Goal: Information Seeking & Learning: Find specific page/section

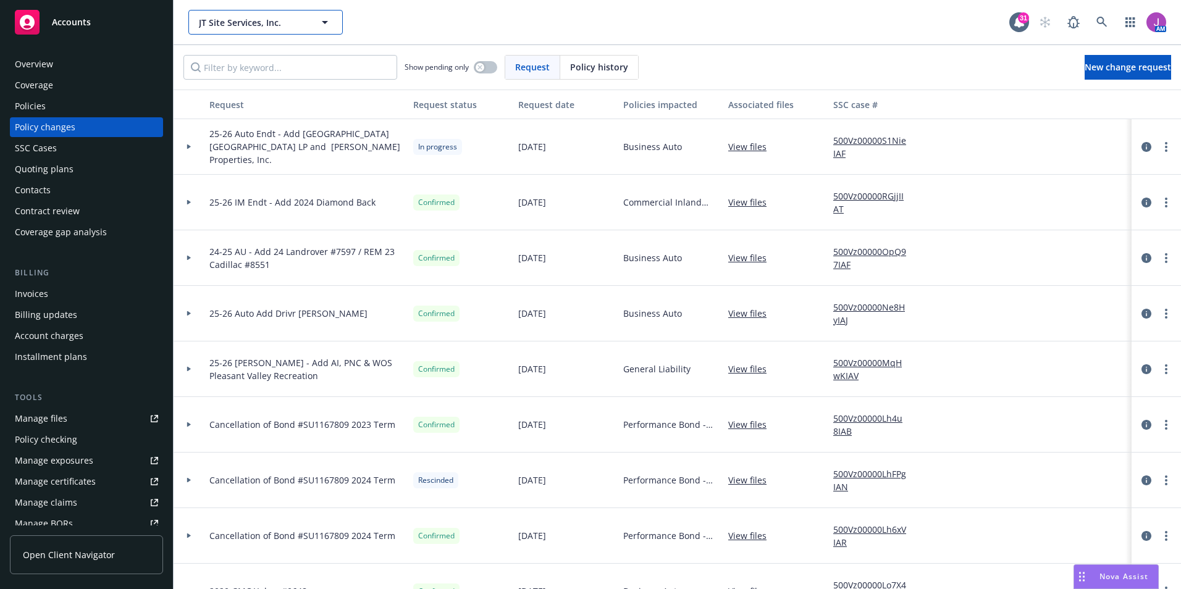
click at [215, 20] on span "JT Site Services, Inc." at bounding box center [252, 22] width 107 height 13
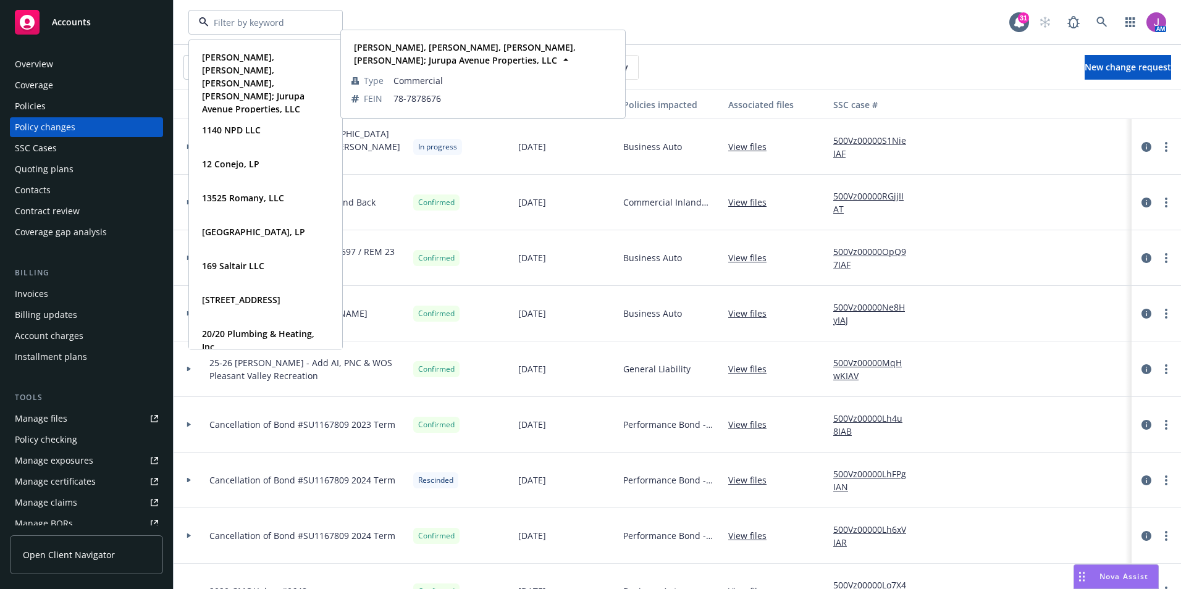
click at [43, 116] on div "Policies" at bounding box center [30, 106] width 31 height 20
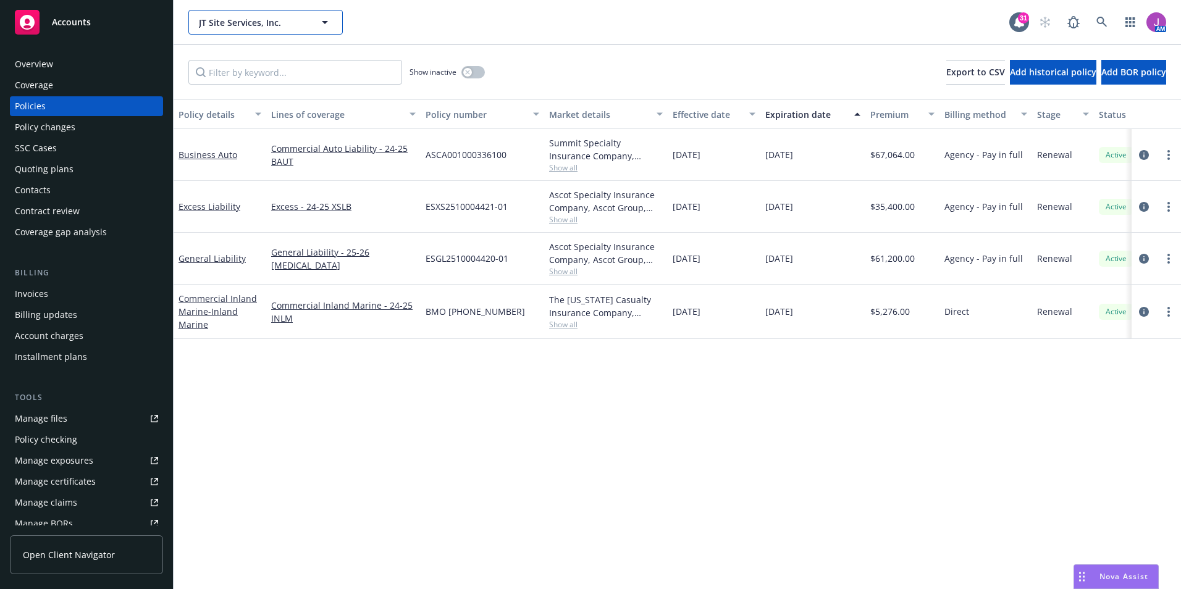
click at [274, 27] on span "JT Site Services, Inc." at bounding box center [252, 22] width 107 height 13
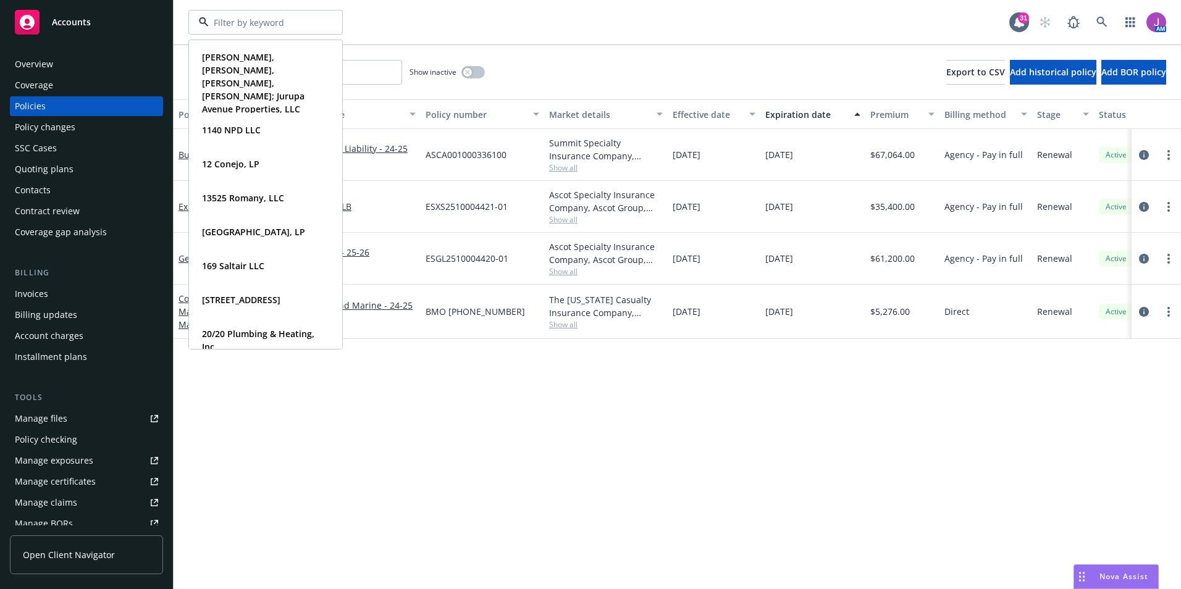
click at [81, 164] on div "Quoting plans" at bounding box center [86, 169] width 143 height 20
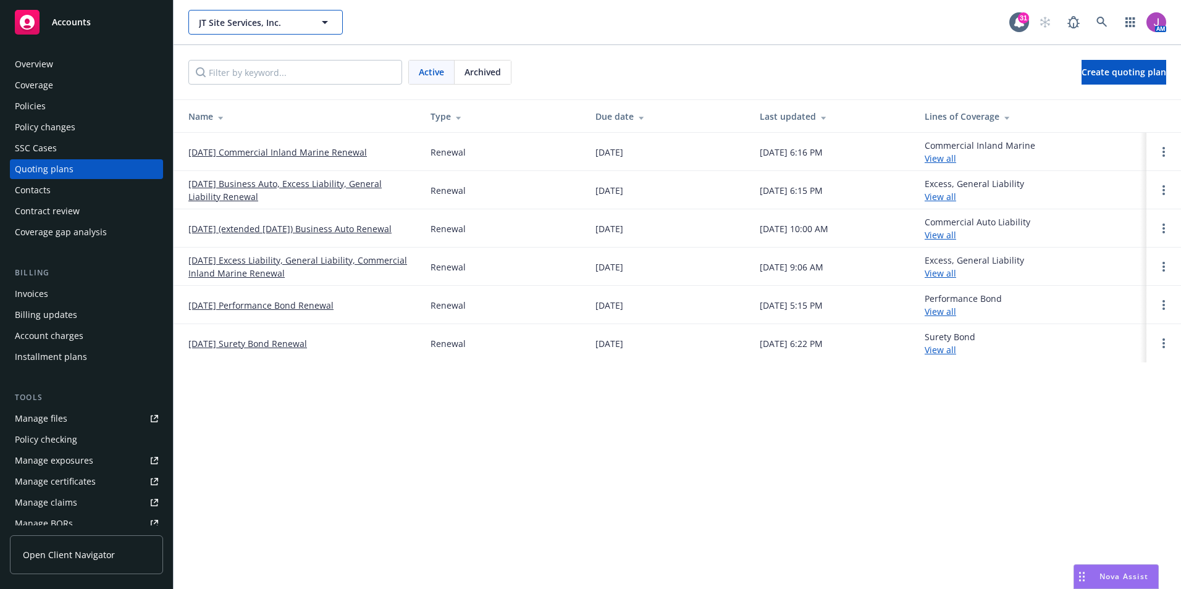
click at [246, 22] on span "JT Site Services, Inc." at bounding box center [252, 22] width 107 height 13
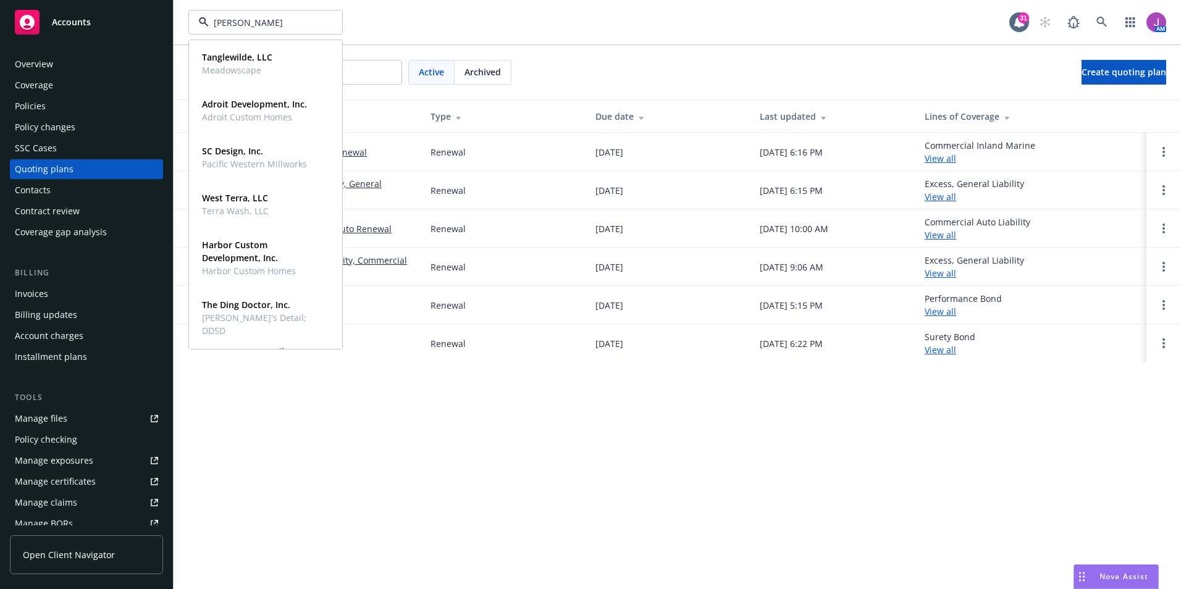
type input "[PERSON_NAME]"
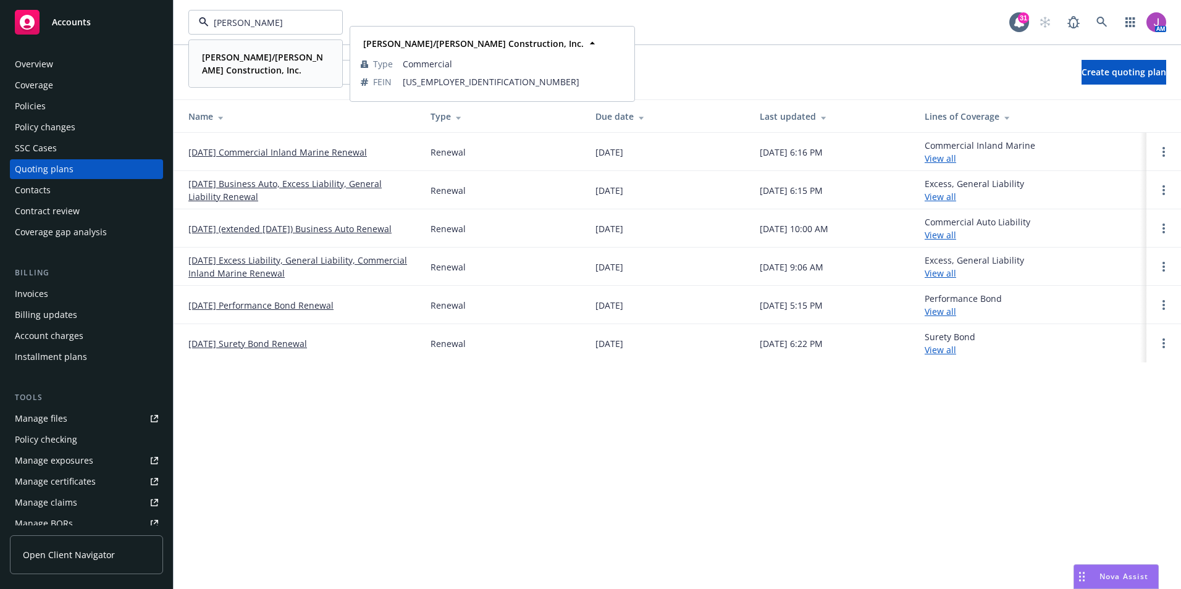
click at [263, 64] on strong "[PERSON_NAME]/[PERSON_NAME] Construction, Inc." at bounding box center [262, 63] width 121 height 25
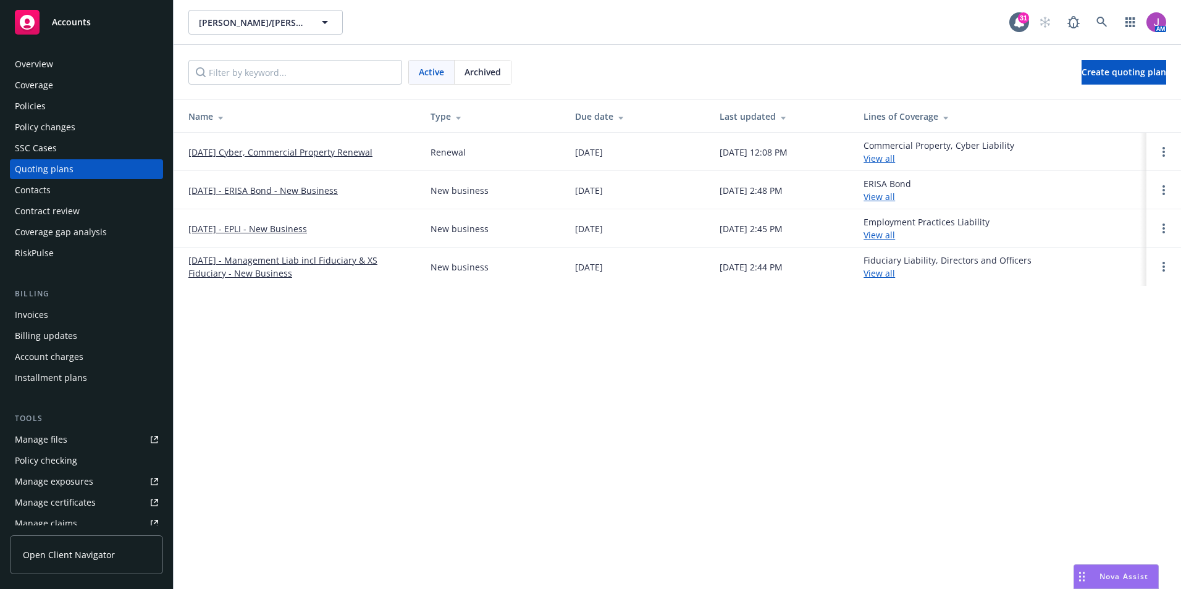
click at [51, 103] on div "Policies" at bounding box center [86, 106] width 143 height 20
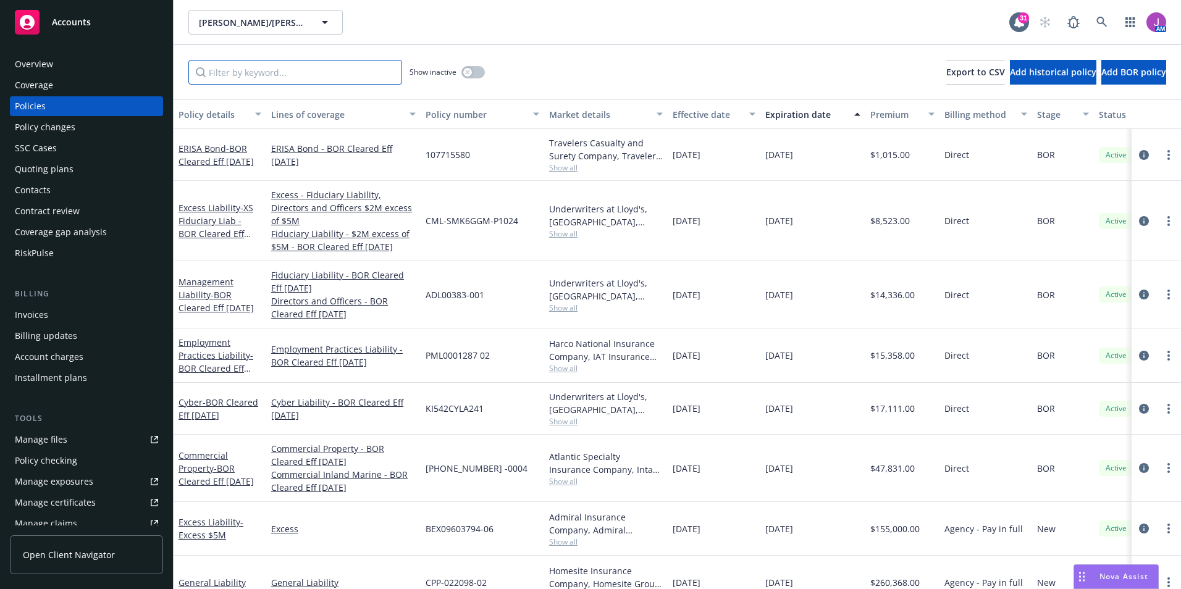
click at [280, 77] on input "Filter by keyword..." at bounding box center [295, 72] width 214 height 25
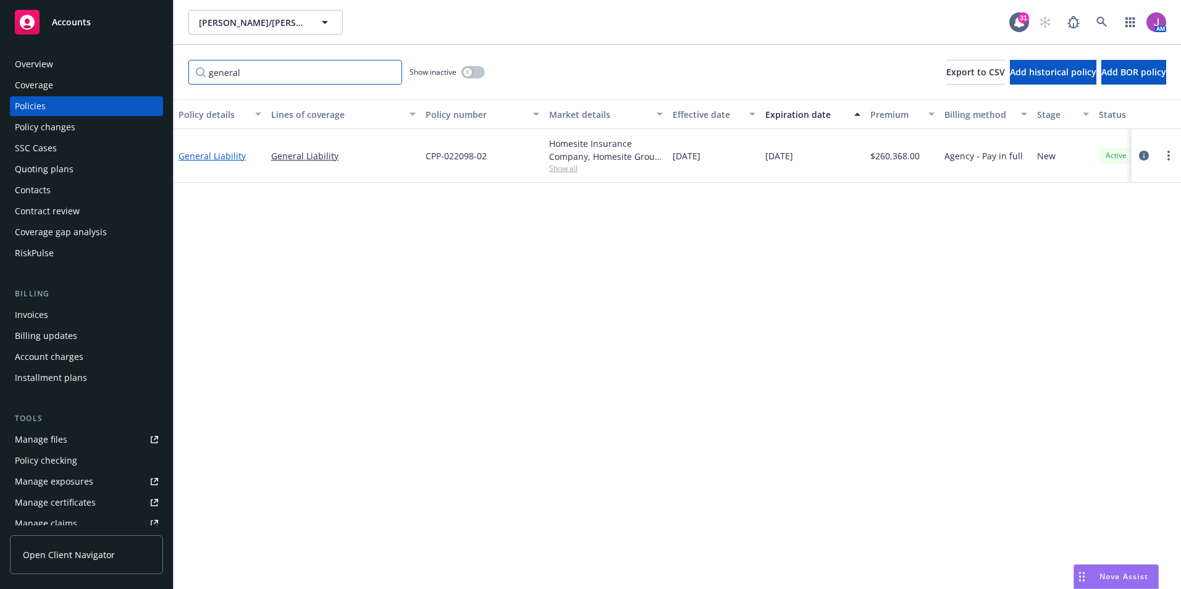
type input "general"
click at [234, 158] on link "General Liability" at bounding box center [212, 156] width 67 height 12
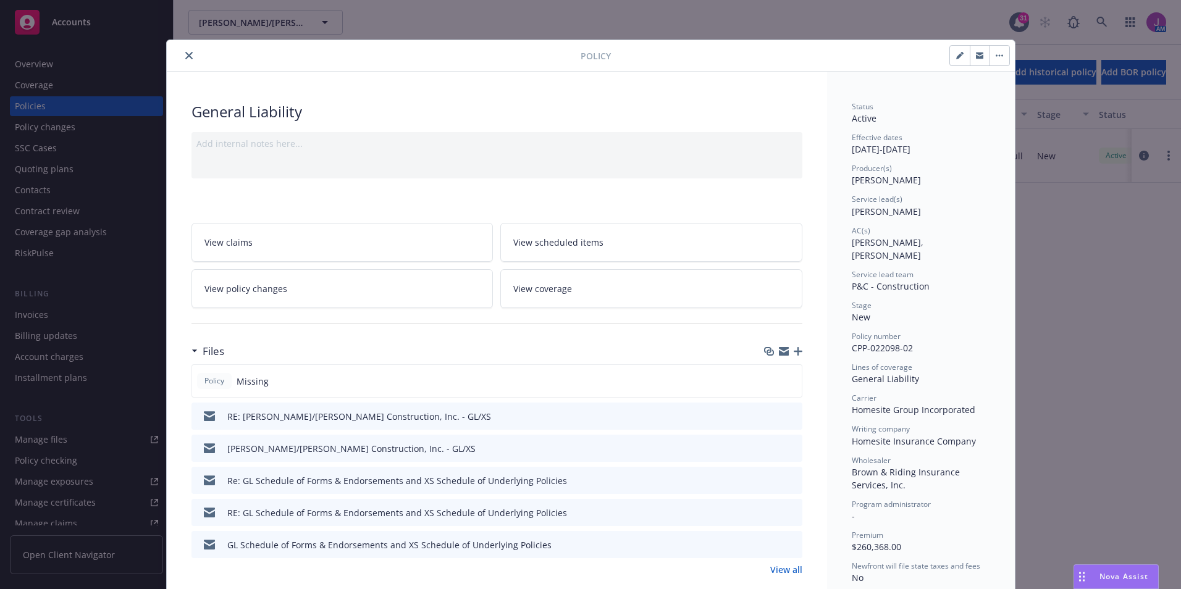
click at [185, 54] on icon "close" at bounding box center [188, 55] width 7 height 7
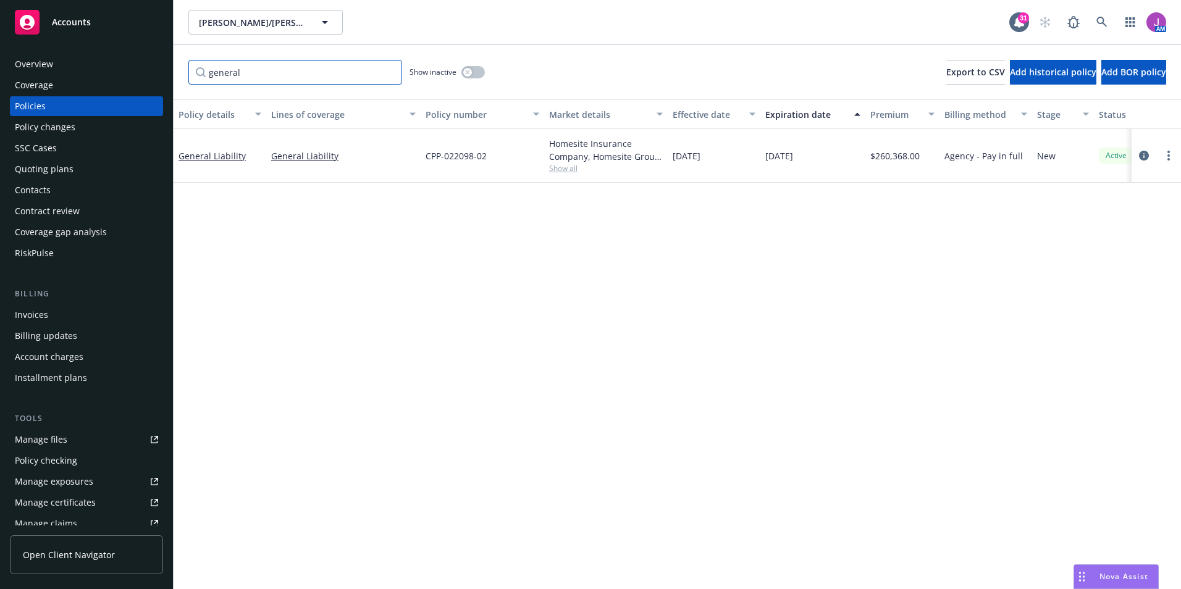
drag, startPoint x: 282, startPoint y: 61, endPoint x: 172, endPoint y: 53, distance: 109.6
click at [183, 53] on div "general Show inactive Export to CSV Add historical policy Add BOR policy" at bounding box center [677, 72] width 1007 height 54
type input "\"
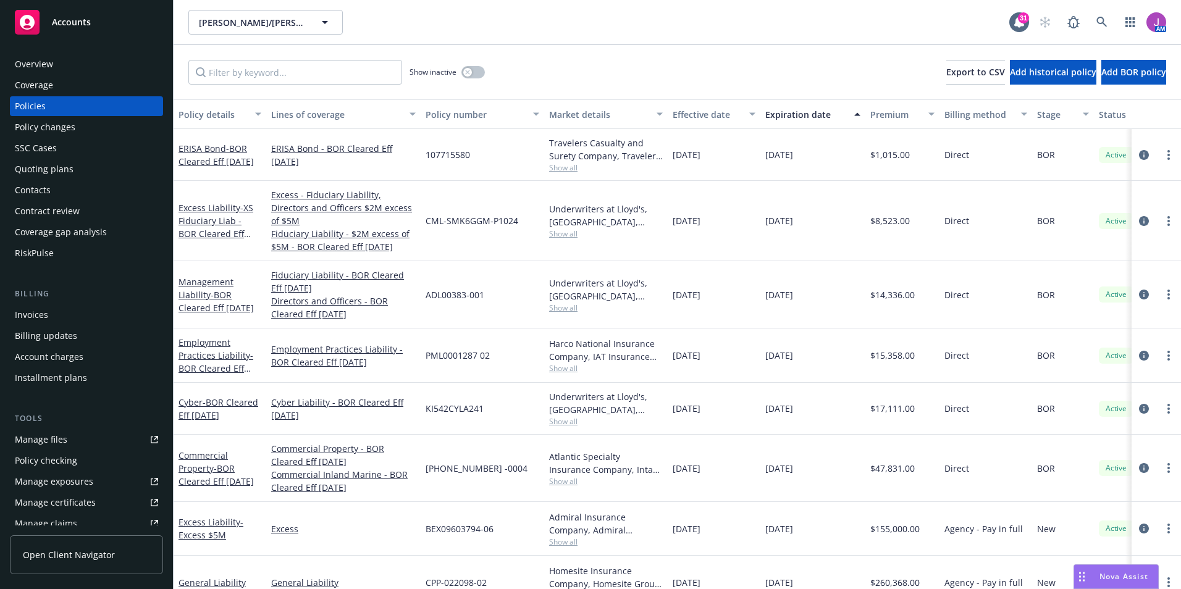
click at [671, 75] on div "Show inactive Export to CSV Add historical policy Add BOR policy" at bounding box center [677, 72] width 1007 height 54
click at [224, 7] on div "[PERSON_NAME]/[PERSON_NAME] Construction, Inc. [PERSON_NAME]/[PERSON_NAME] Cons…" at bounding box center [677, 22] width 1007 height 44
click at [241, 30] on button "[PERSON_NAME]/[PERSON_NAME] Construction, Inc." at bounding box center [265, 22] width 154 height 25
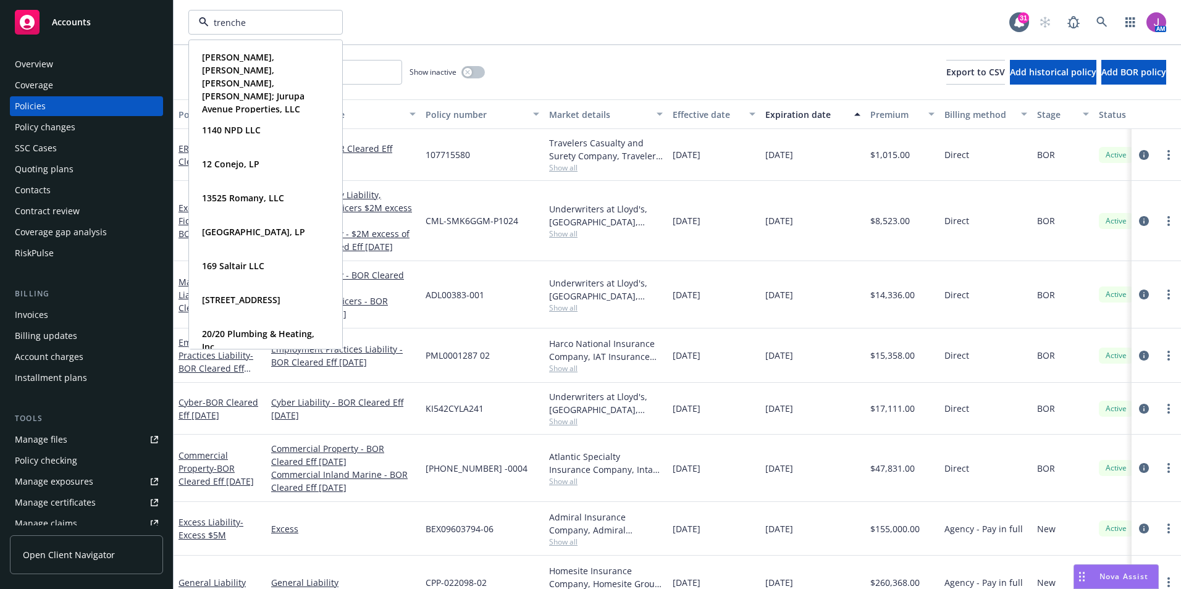
type input "trencher"
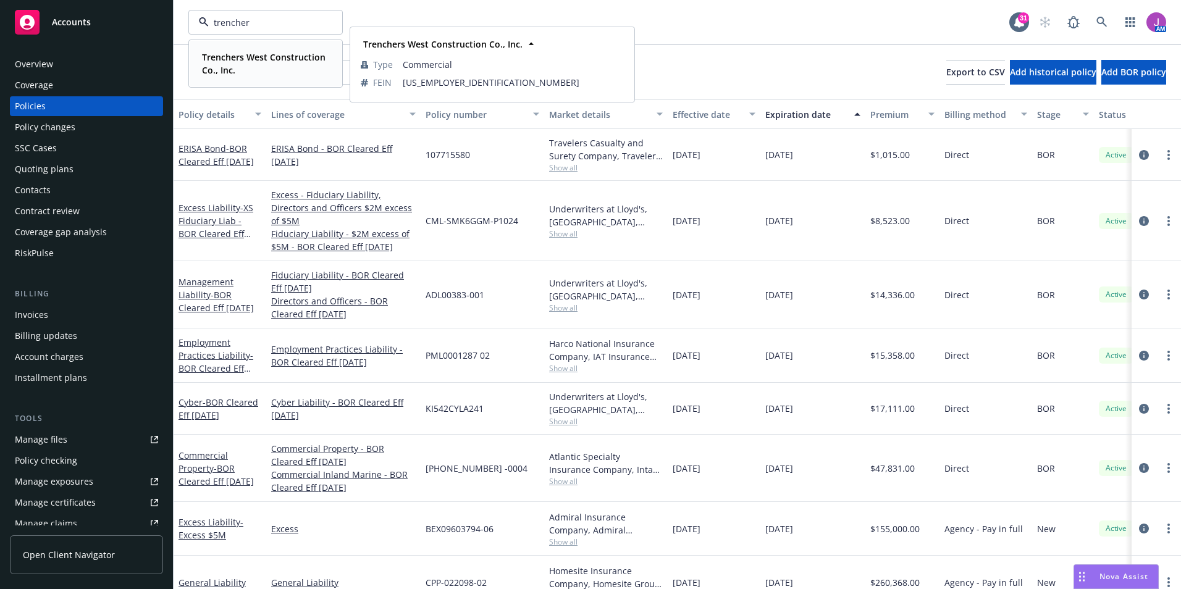
click at [253, 64] on span "Trenchers West Construction Co., Inc." at bounding box center [264, 64] width 125 height 26
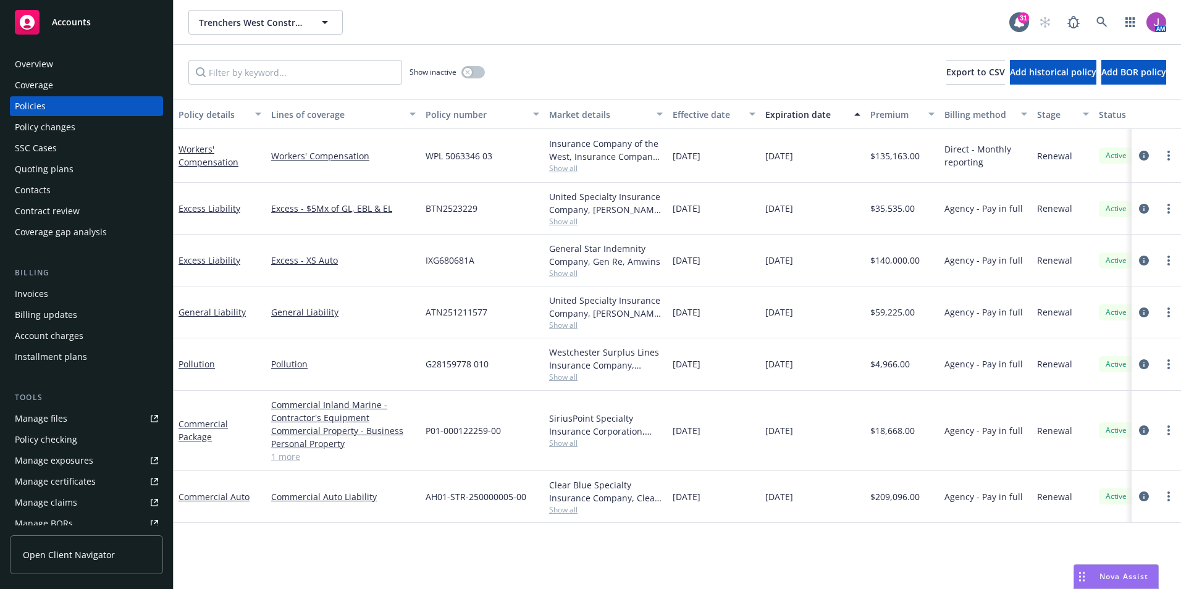
click at [556, 163] on span "Show all" at bounding box center [606, 168] width 114 height 11
click at [669, 541] on div "Policy details Lines of coverage Policy number Market details Effective date Ex…" at bounding box center [677, 344] width 1007 height 490
drag, startPoint x: 673, startPoint y: 154, endPoint x: 817, endPoint y: 158, distance: 144.0
click at [817, 158] on div "Workers' Compensation Workers' Compensation WPL 5063346 03 Insurance Company of…" at bounding box center [770, 156] width 1192 height 54
click at [827, 537] on div "Policy details Lines of coverage Policy number Market details Effective date Ex…" at bounding box center [677, 344] width 1007 height 490
